Goal: Navigation & Orientation: Find specific page/section

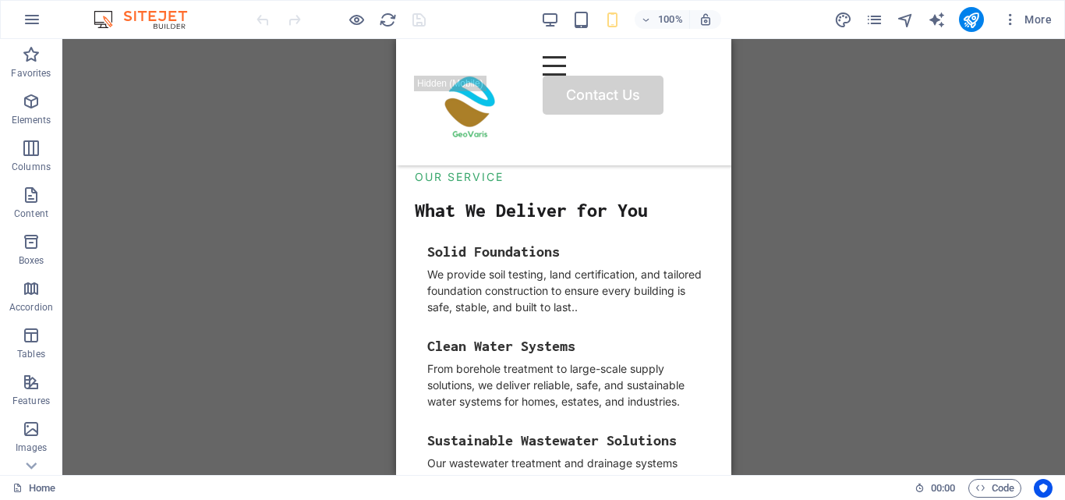
scroll to position [1370, 0]
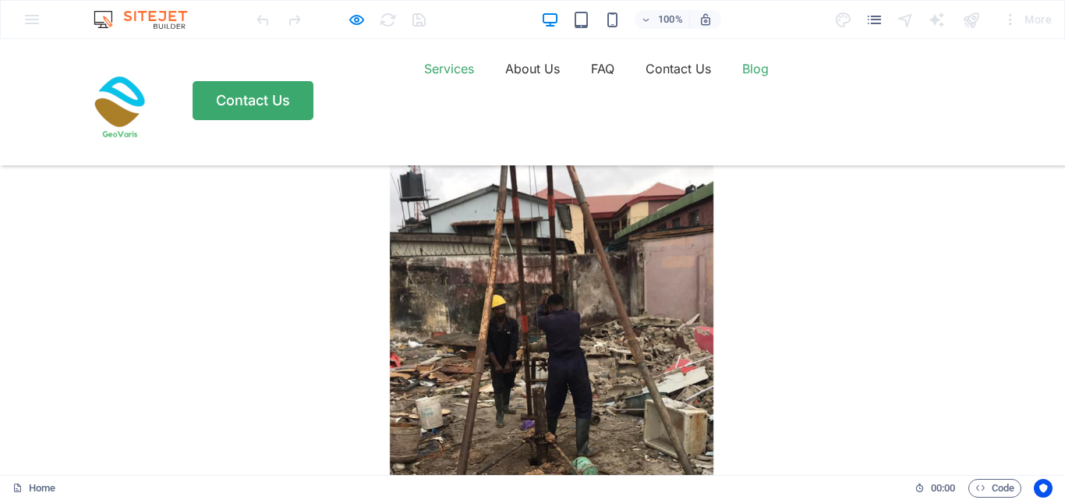
click at [743, 81] on link "Blog" at bounding box center [756, 68] width 27 height 25
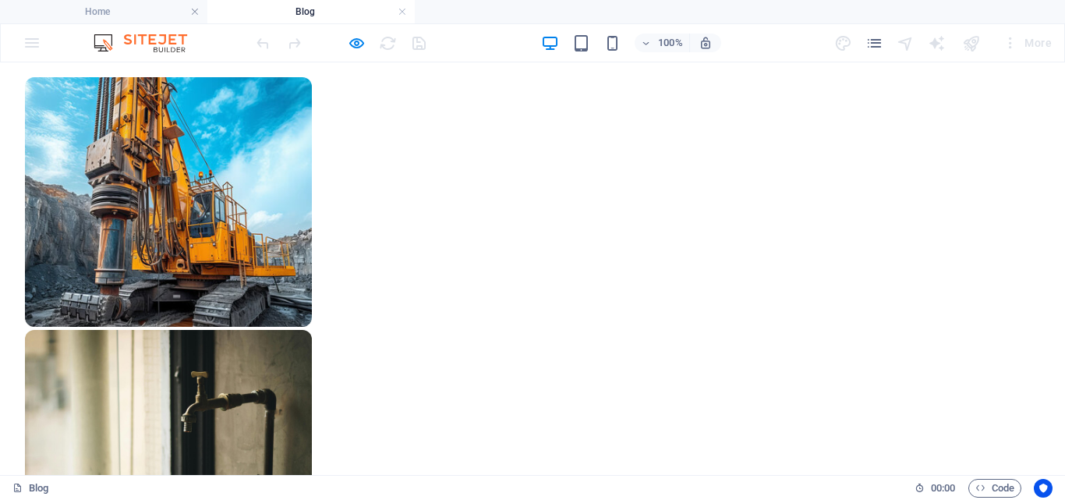
scroll to position [1348, 0]
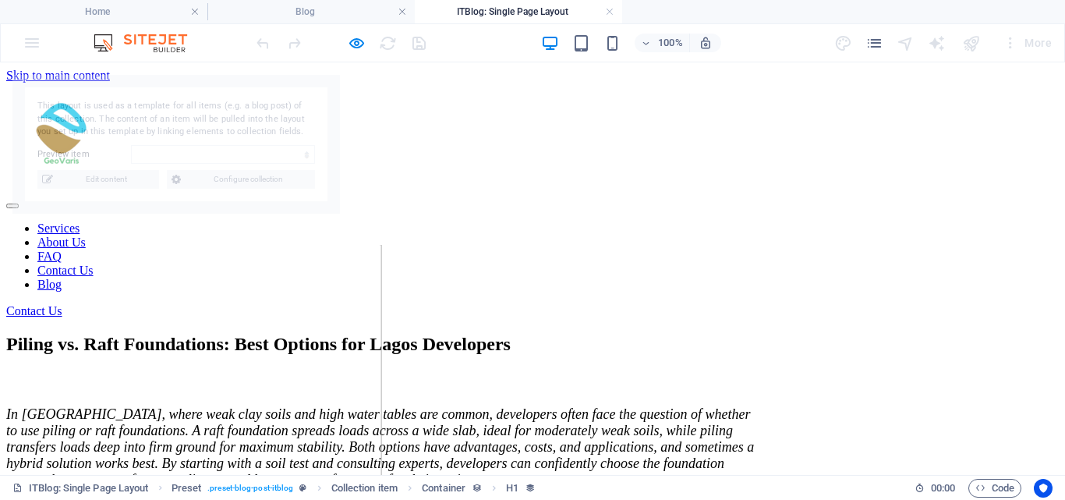
scroll to position [0, 0]
select select "68b6cdceb11d01f91c01a08f"
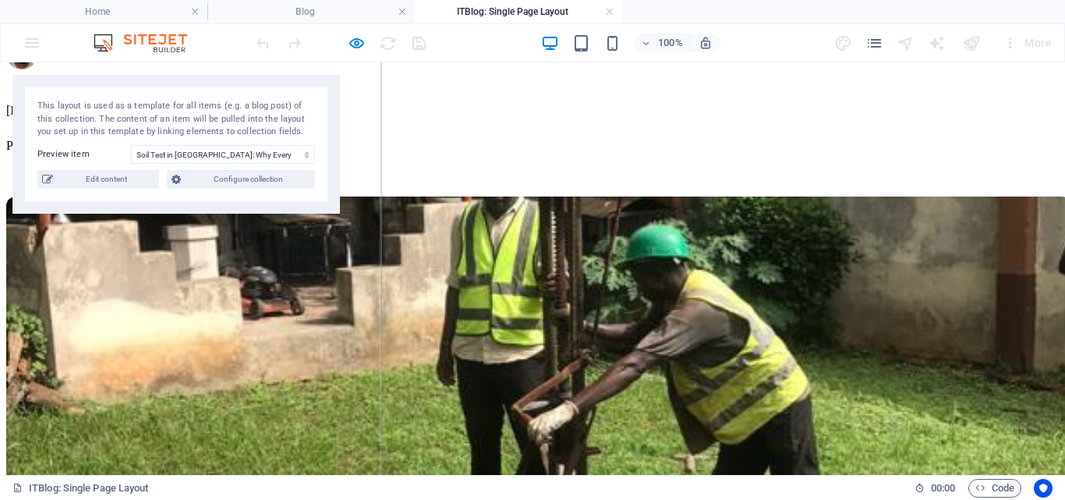
scroll to position [445, 0]
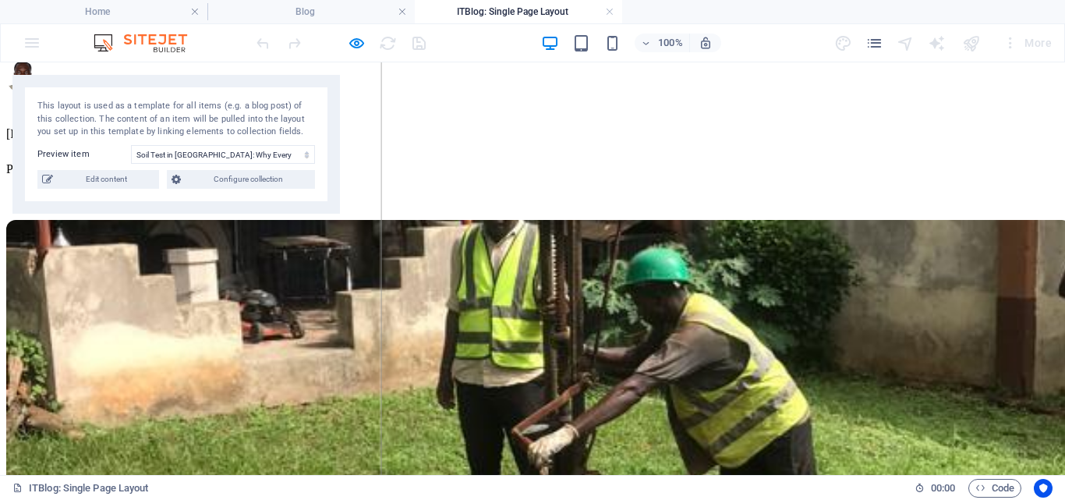
click at [659, 268] on figure at bounding box center [380, 409] width 749 height 378
drag, startPoint x: 659, startPoint y: 268, endPoint x: 569, endPoint y: 291, distance: 92.5
click at [122, 16] on h4 "Home" at bounding box center [103, 11] width 207 height 17
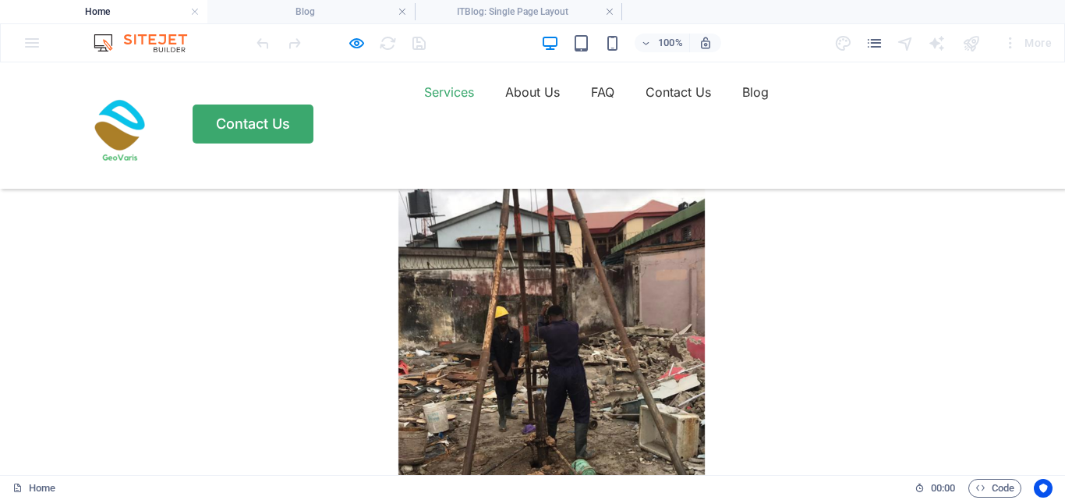
scroll to position [0, 0]
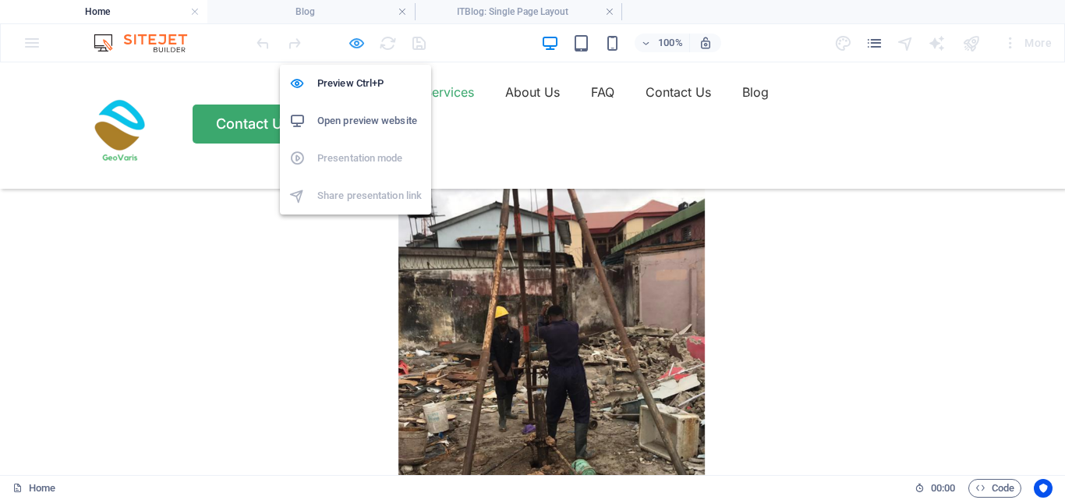
click at [0, 0] on icon "button" at bounding box center [0, 0] width 0 height 0
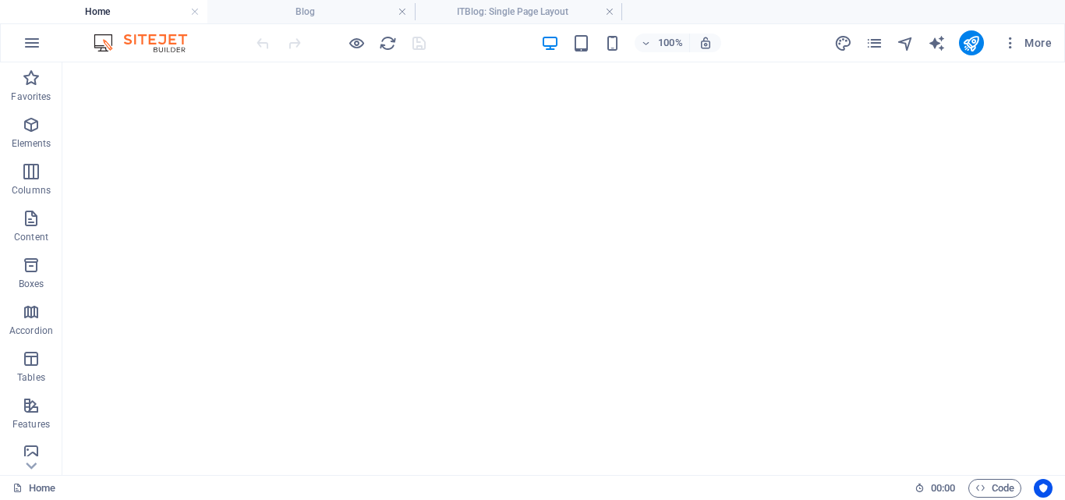
scroll to position [55, 0]
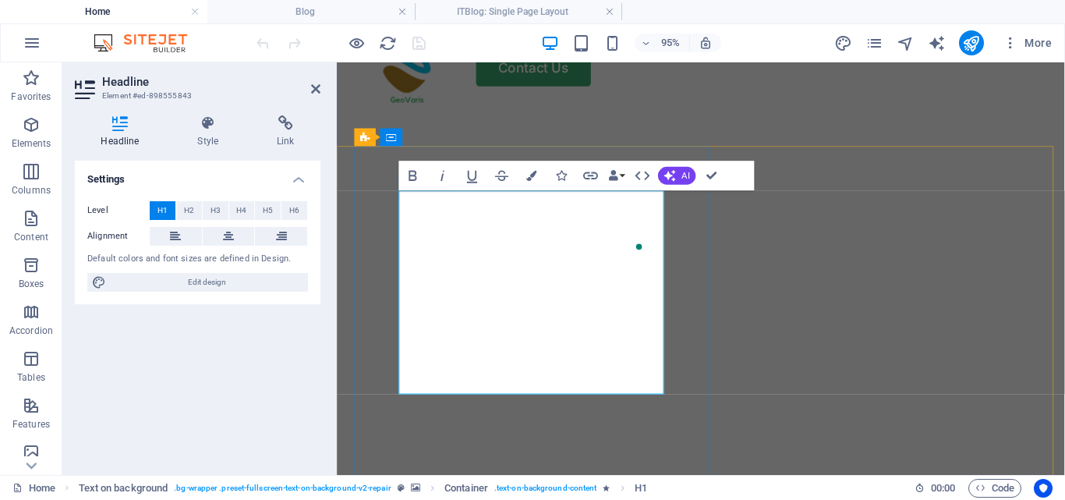
click at [923, 105] on div "Services About Us FAQ Contact Us Blog Contact Us" at bounding box center [720, 56] width 767 height 98
